Goal: Task Accomplishment & Management: Use online tool/utility

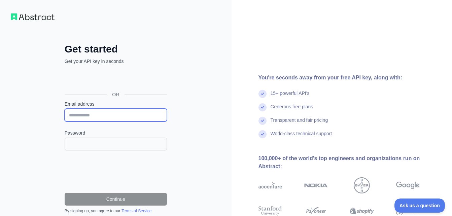
click at [117, 110] on input "Email address" at bounding box center [116, 115] width 102 height 13
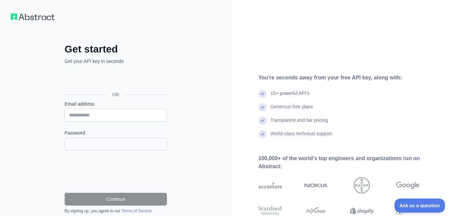
click at [169, 97] on div "Get started Get your API key in seconds OR Email address Password Continue By s…" at bounding box center [115, 151] width 129 height 217
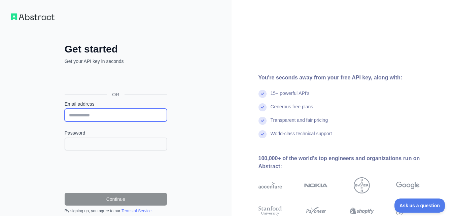
click at [140, 110] on input "Email address" at bounding box center [116, 115] width 102 height 13
type input "**********"
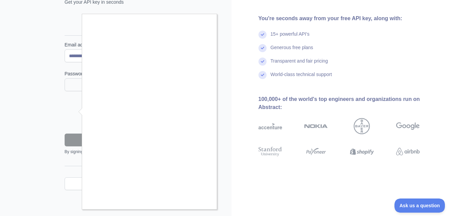
scroll to position [60, 0]
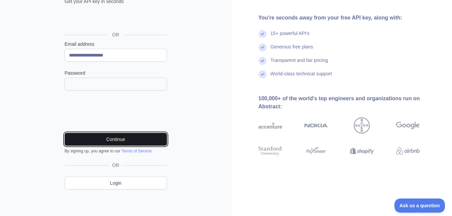
click at [108, 139] on button "Continue" at bounding box center [116, 139] width 102 height 13
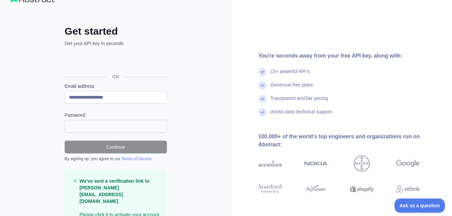
scroll to position [0, 0]
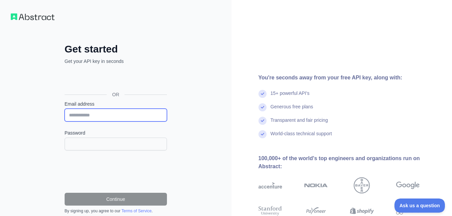
click at [103, 114] on input "Email address" at bounding box center [116, 115] width 102 height 13
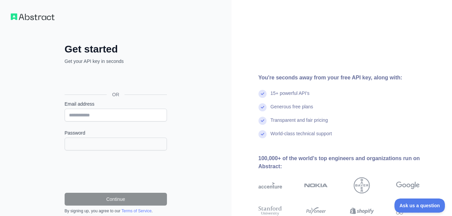
click at [217, 91] on div "Get started Get your API key in seconds OR Email address Password Continue By s…" at bounding box center [116, 138] width 232 height 276
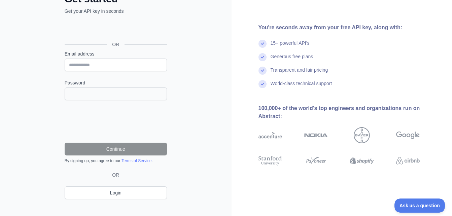
scroll to position [60, 0]
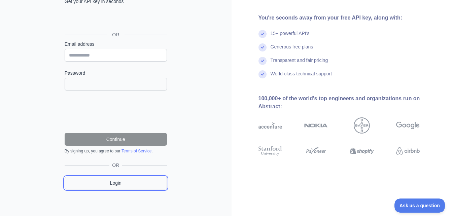
click at [105, 185] on link "Login" at bounding box center [116, 183] width 102 height 13
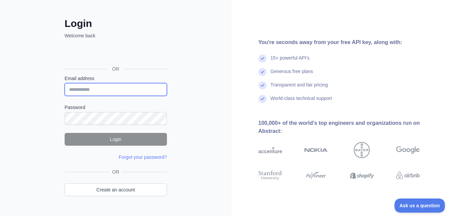
click at [114, 89] on input "Email address" at bounding box center [116, 89] width 102 height 13
type input "**********"
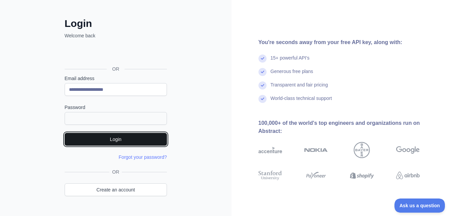
click at [124, 139] on button "Login" at bounding box center [116, 139] width 102 height 13
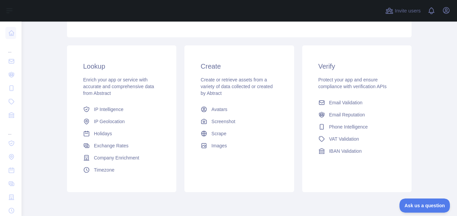
scroll to position [101, 0]
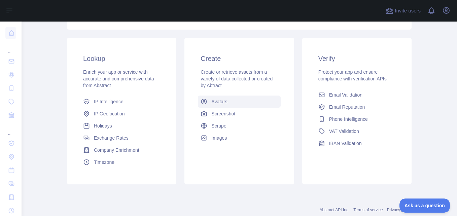
click at [271, 96] on link "Avatars" at bounding box center [239, 102] width 82 height 12
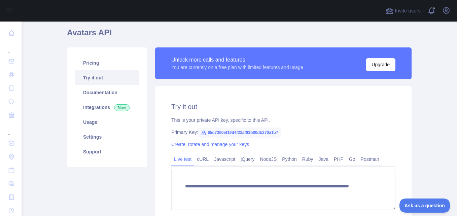
scroll to position [34, 0]
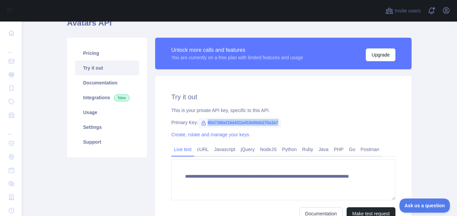
drag, startPoint x: 204, startPoint y: 124, endPoint x: 283, endPoint y: 126, distance: 78.8
click at [283, 126] on div "Primary Key: 65d7366ef19d4f22af03b00db270a1b7" at bounding box center [283, 122] width 224 height 7
drag, startPoint x: 283, startPoint y: 126, endPoint x: 273, endPoint y: 122, distance: 11.0
copy span "65d7366ef19d4f22af03b00db270a1b7"
